Goal: Task Accomplishment & Management: Use online tool/utility

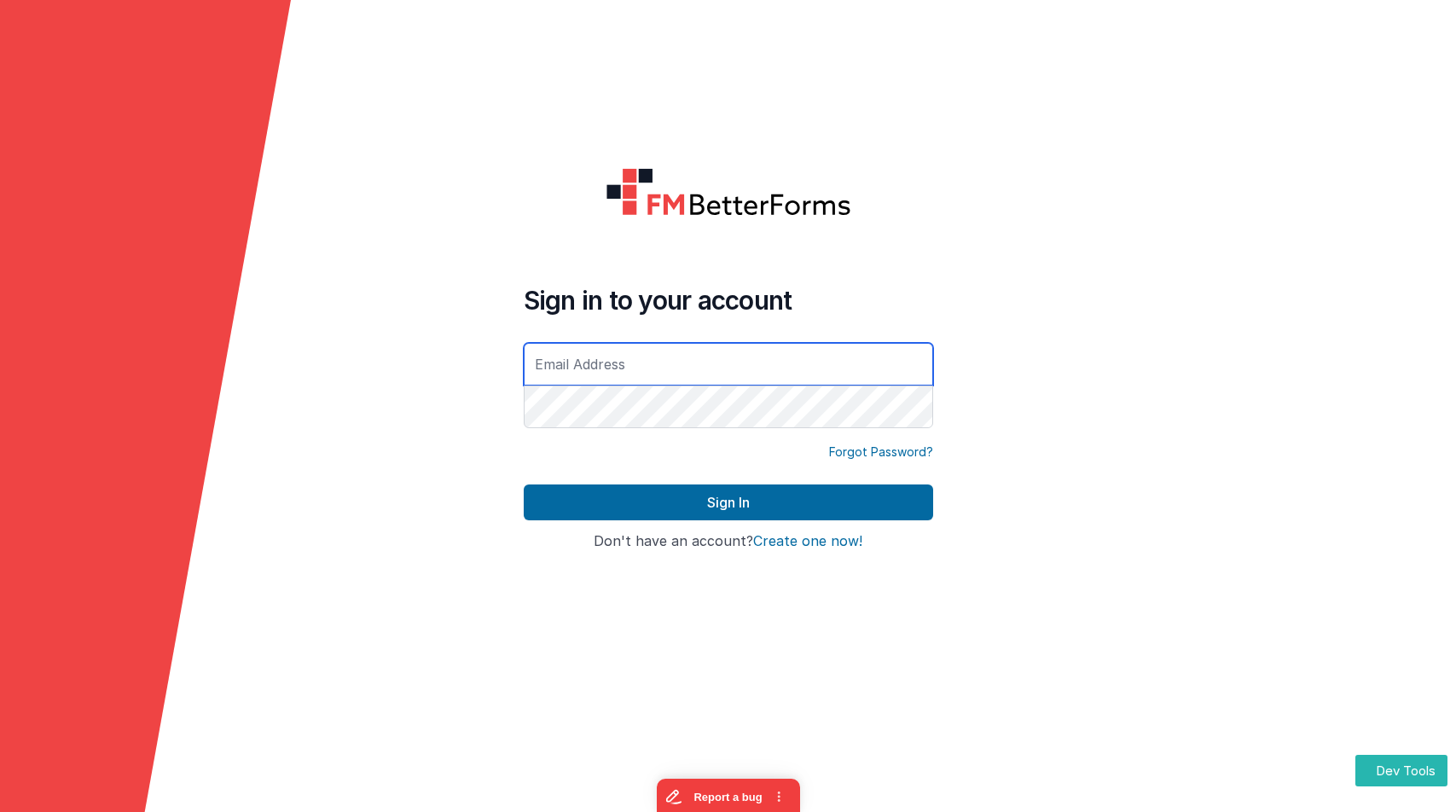
click at [743, 359] on input "text" at bounding box center [728, 364] width 409 height 43
click at [0, 811] on com-1password-button at bounding box center [0, 812] width 0 height 0
type input "mrdelfs@gmail.com"
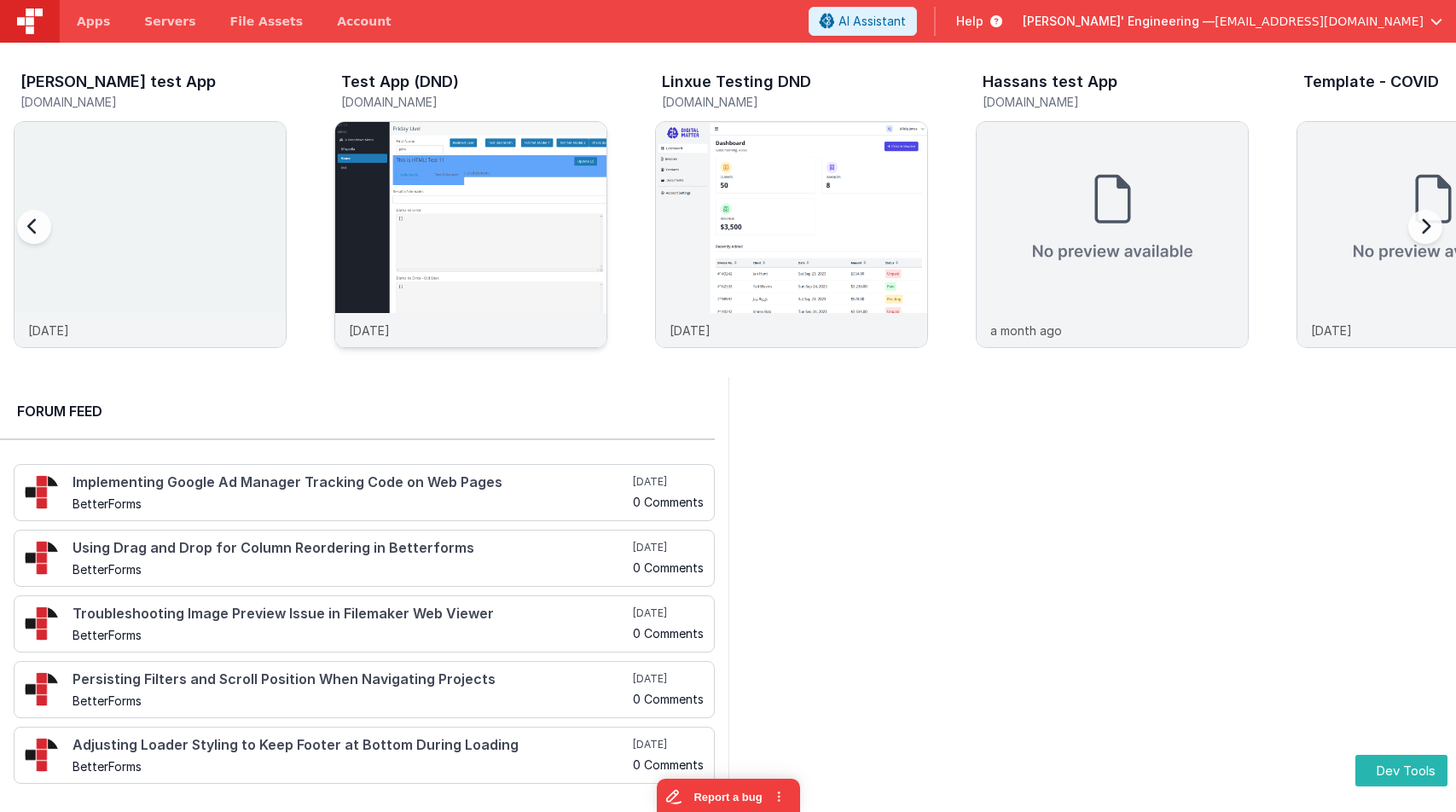
click at [369, 197] on img at bounding box center [470, 257] width 271 height 271
